Goal: Transaction & Acquisition: Purchase product/service

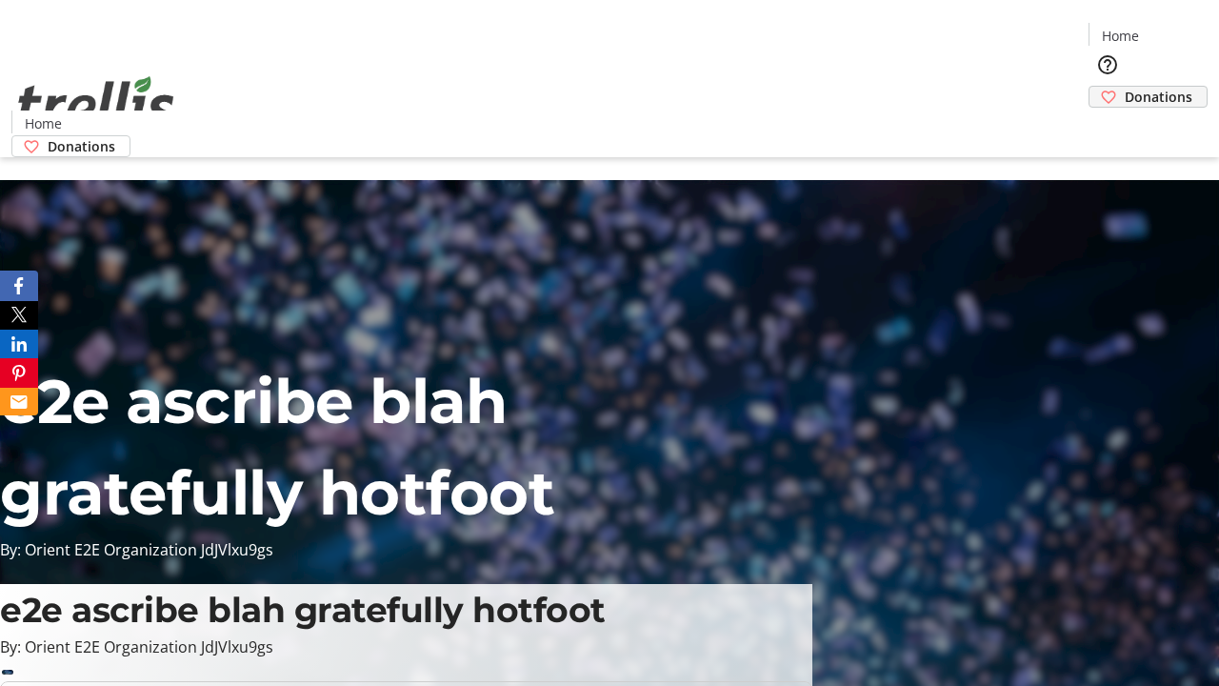
click at [1125, 87] on span "Donations" at bounding box center [1159, 97] width 68 height 20
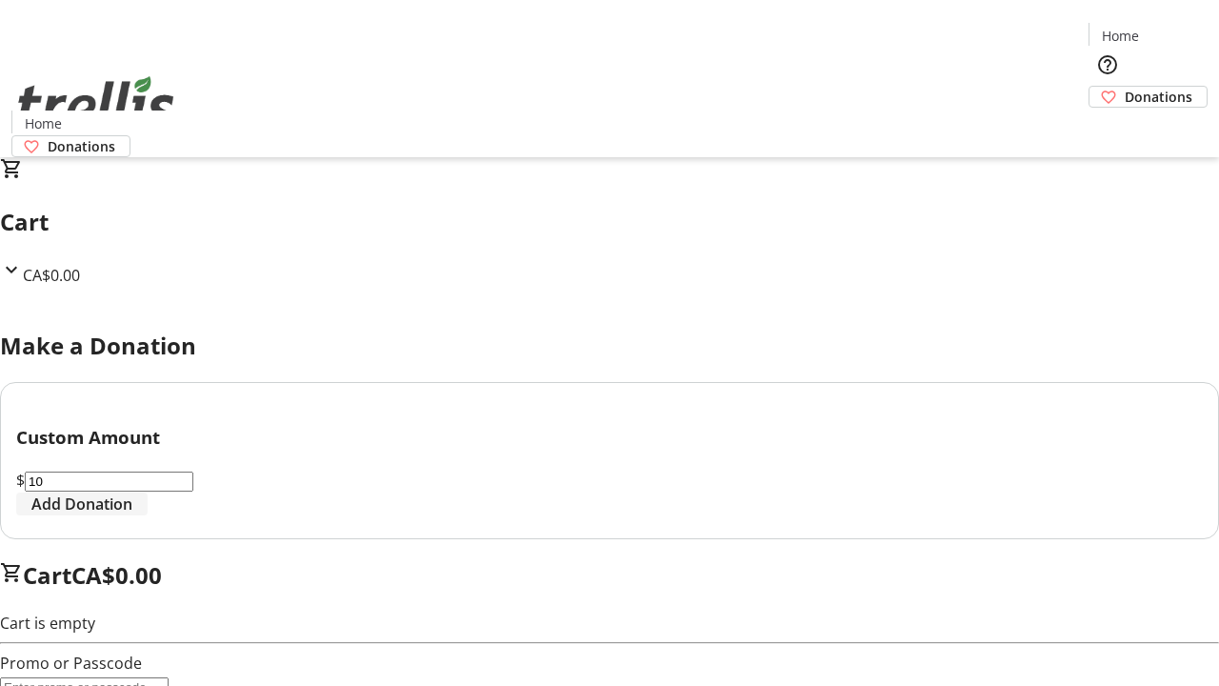
click at [132, 515] on span "Add Donation" at bounding box center [81, 503] width 101 height 23
select select "CA"
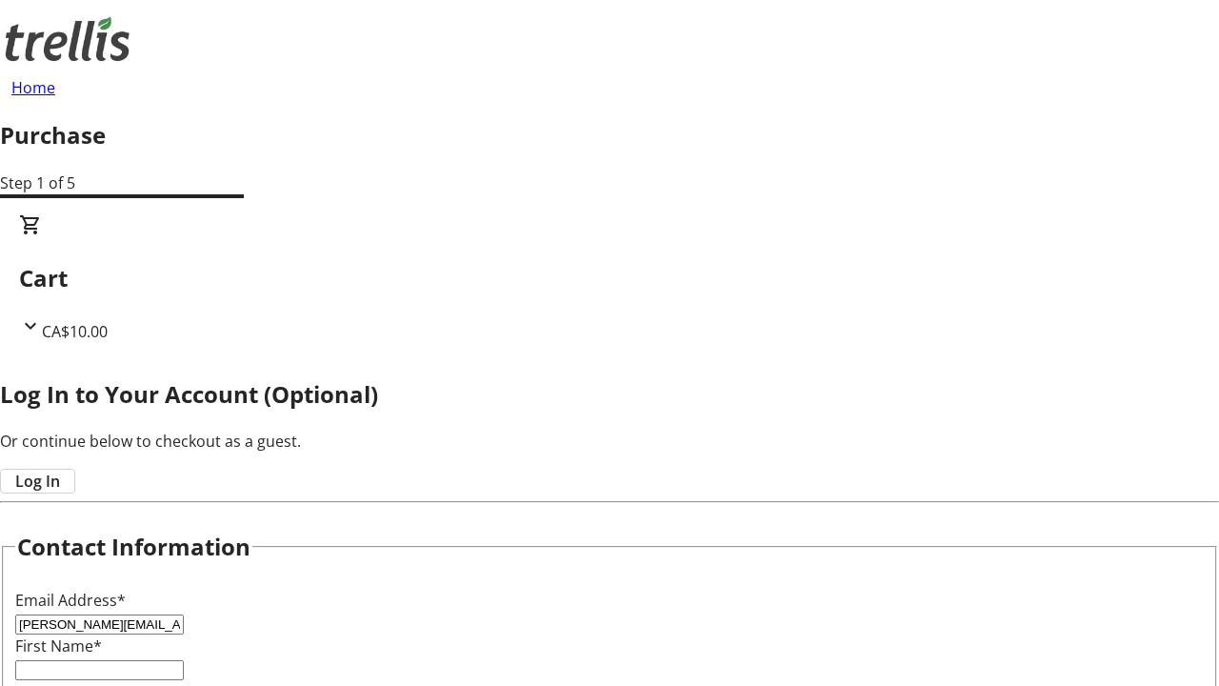
type input "[PERSON_NAME][EMAIL_ADDRESS][DOMAIN_NAME]"
type input "[PERSON_NAME]"
type input "[STREET_ADDRESS][PERSON_NAME]"
type input "Kelowna"
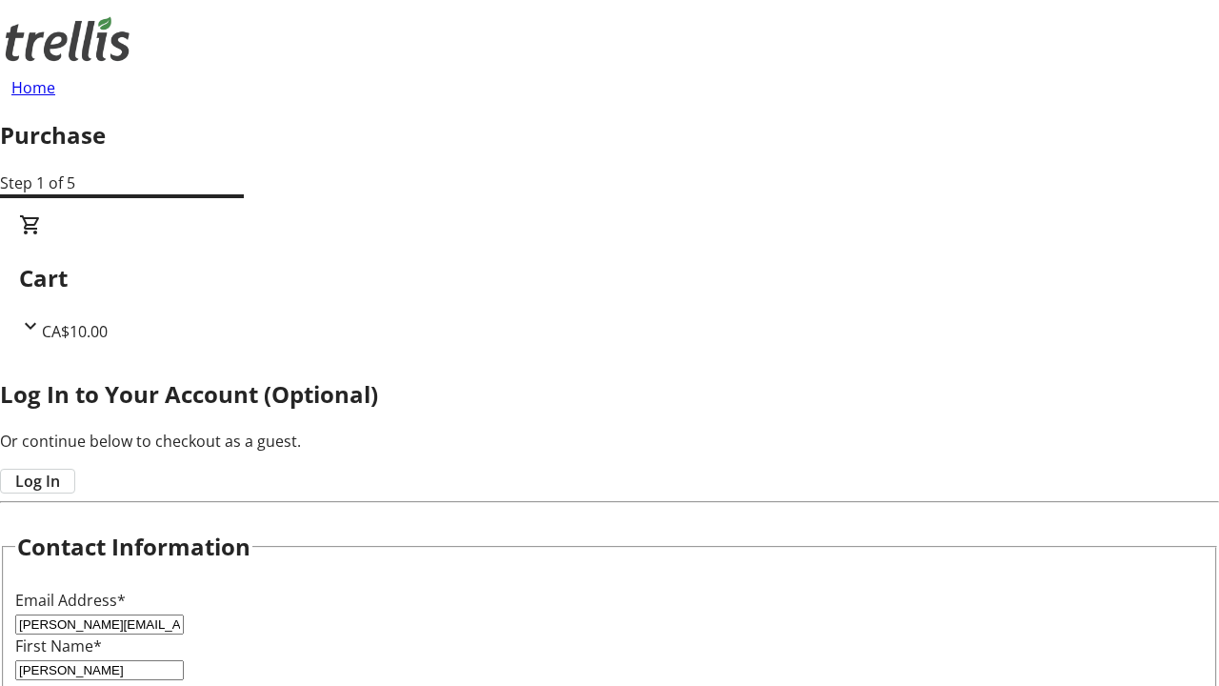
select select "BC"
type input "Kelowna"
type input "V1Y 0C2"
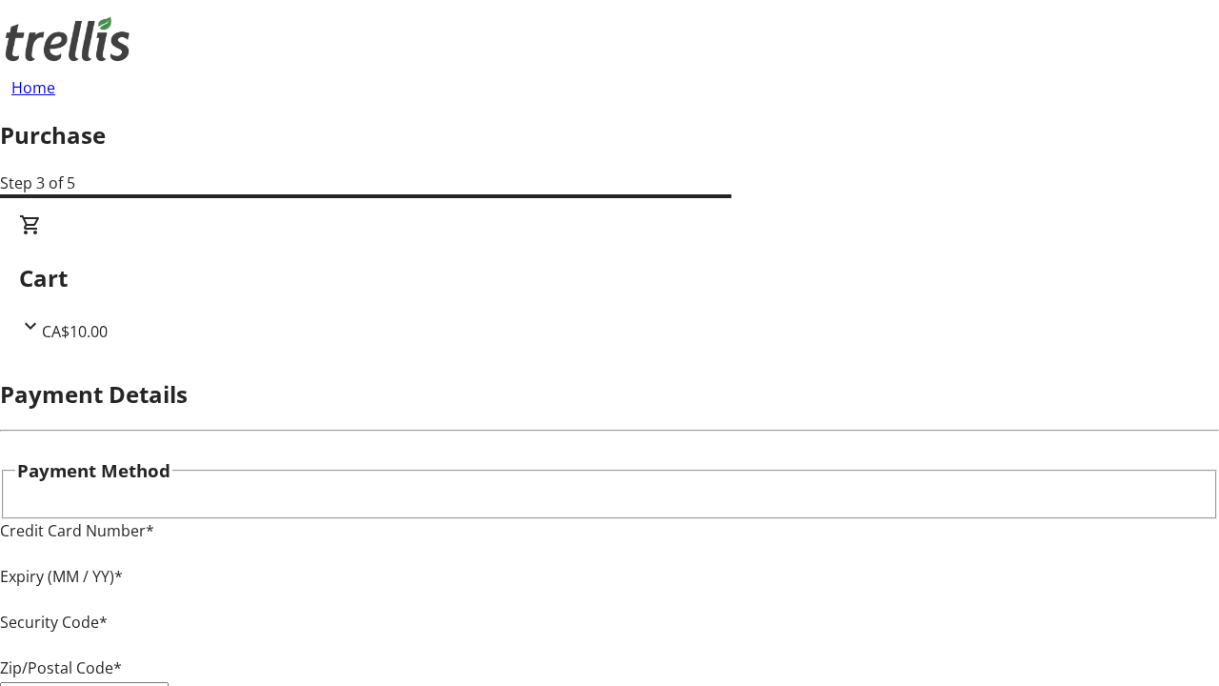
type input "V1Y 0C2"
